Goal: Transaction & Acquisition: Purchase product/service

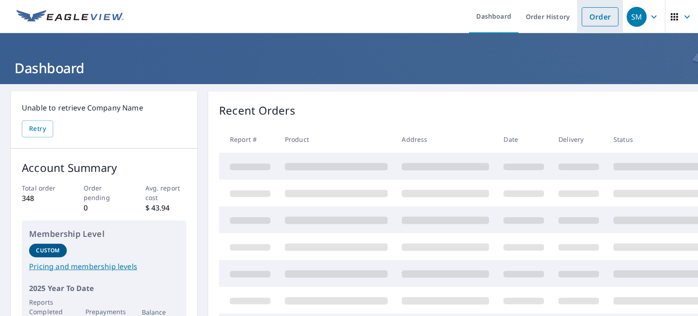
click at [589, 21] on link "Order" at bounding box center [599, 16] width 37 height 19
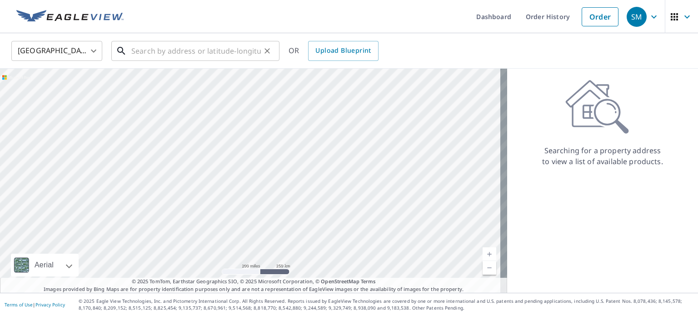
click at [167, 50] on input "text" at bounding box center [195, 50] width 129 height 25
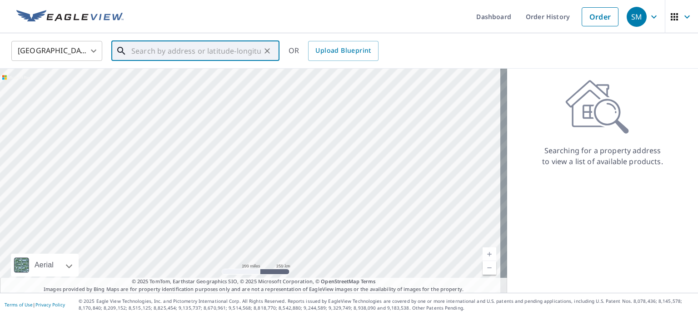
paste input "[STREET_ADDRESS]"
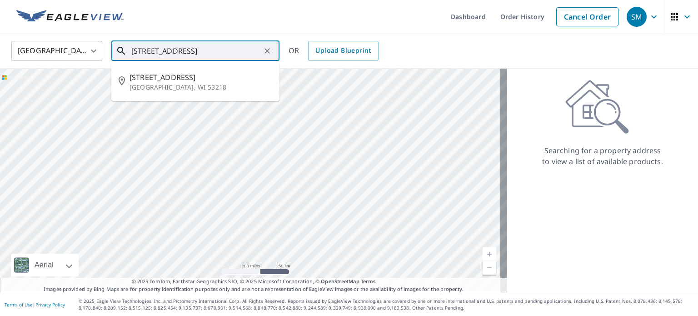
type input "[STREET_ADDRESS]"
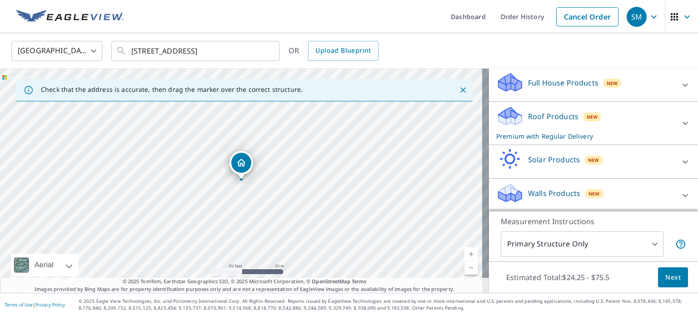
scroll to position [95, 0]
click at [648, 247] on body "SM SM Dashboard Order History Cancel Order SM [GEOGRAPHIC_DATA] [GEOGRAPHIC_DAT…" at bounding box center [349, 158] width 698 height 316
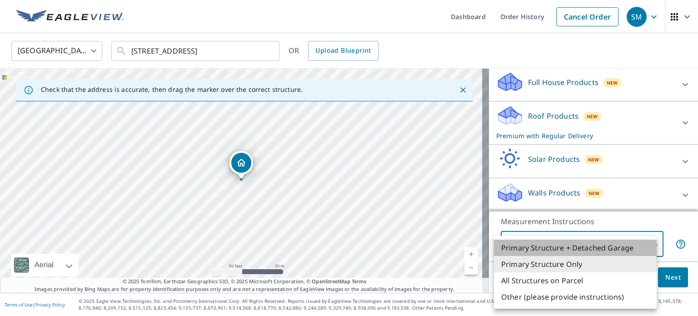
click at [623, 250] on li "Primary Structure + Detached Garage" at bounding box center [575, 247] width 163 height 16
type input "1"
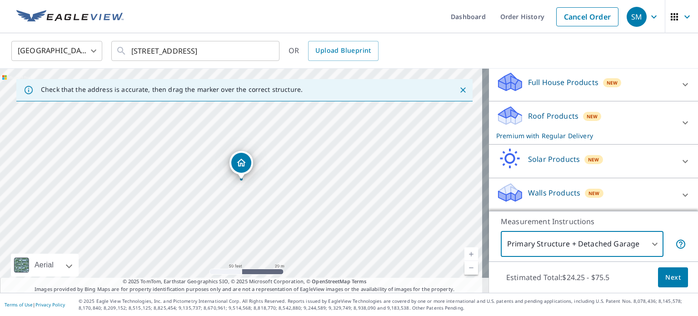
click at [669, 278] on span "Next" at bounding box center [672, 277] width 15 height 11
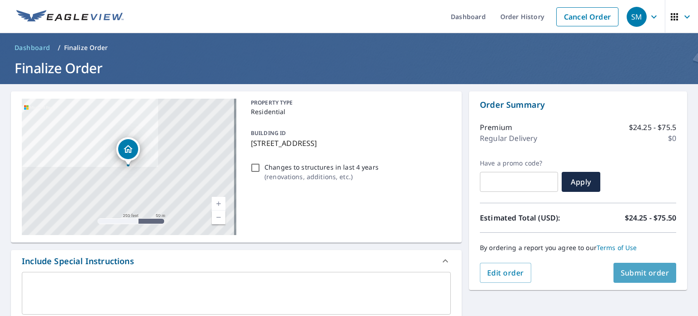
click at [644, 271] on span "Submit order" at bounding box center [644, 273] width 49 height 10
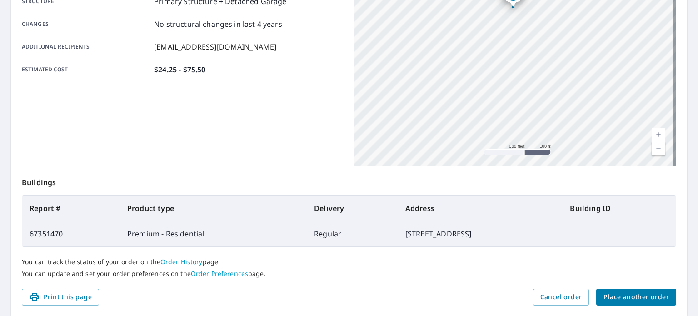
scroll to position [218, 0]
